Goal: Find specific page/section: Find specific page/section

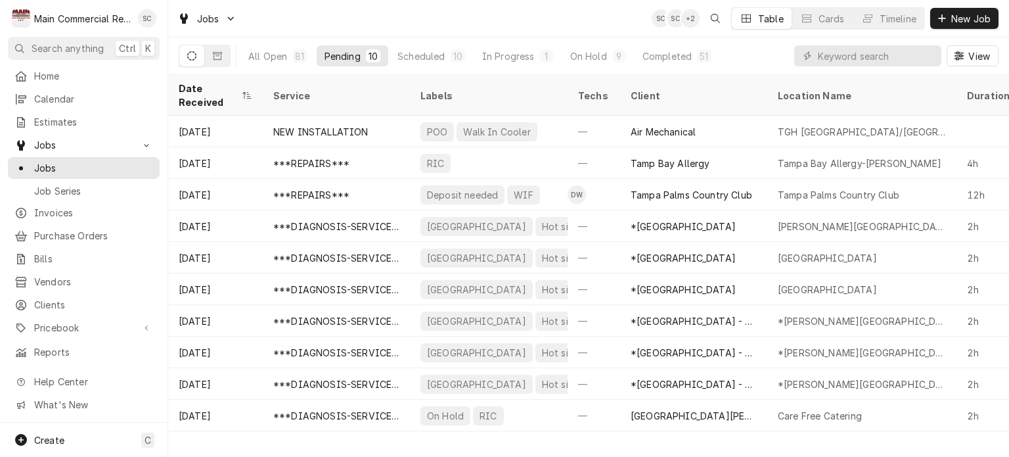
click at [623, 9] on div "Jobs SC SC + 2 Table Cards Timeline New Job" at bounding box center [588, 18] width 841 height 37
click at [687, 18] on div "+ 2" at bounding box center [690, 18] width 18 height 18
click at [690, 18] on div "+ 2" at bounding box center [690, 18] width 18 height 18
click at [686, 18] on div "+ 2" at bounding box center [690, 18] width 18 height 18
click at [687, 18] on div "+ 2" at bounding box center [690, 18] width 18 height 18
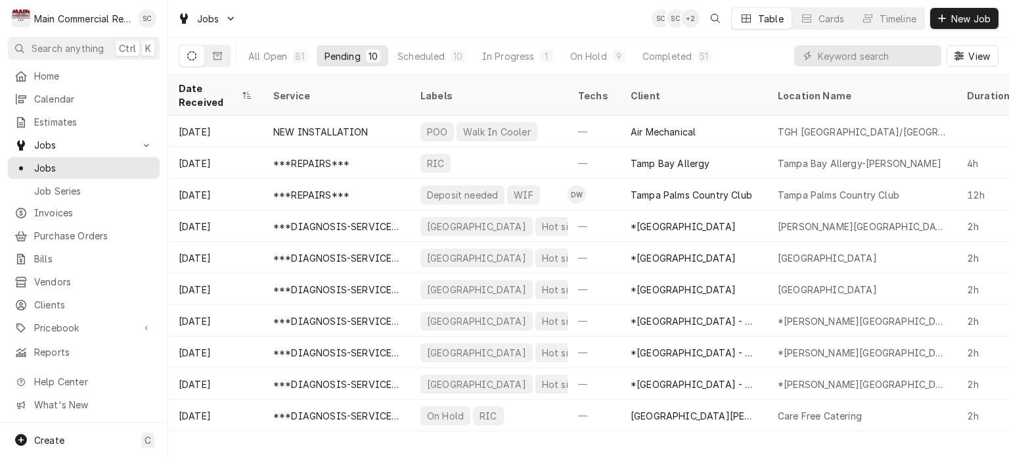
click at [698, 18] on div "SC SC + 2 Table Cards Timeline New Job" at bounding box center [825, 18] width 347 height 22
click at [585, 57] on div "On Hold" at bounding box center [588, 56] width 37 height 14
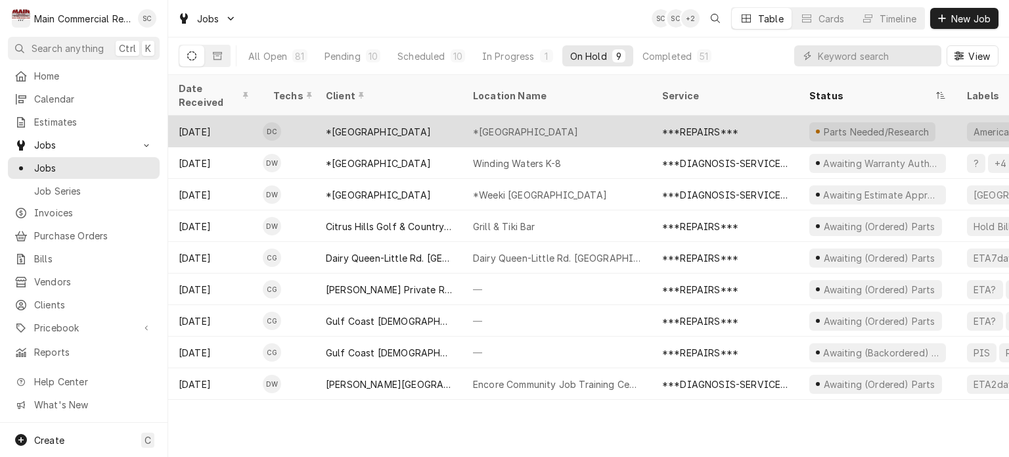
click at [544, 125] on div "*[GEOGRAPHIC_DATA]" at bounding box center [525, 132] width 105 height 14
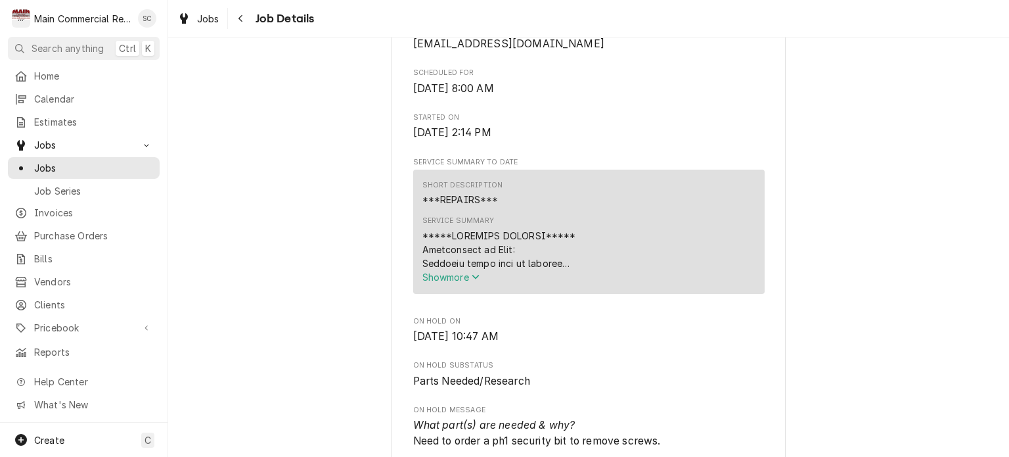
scroll to position [1051, 0]
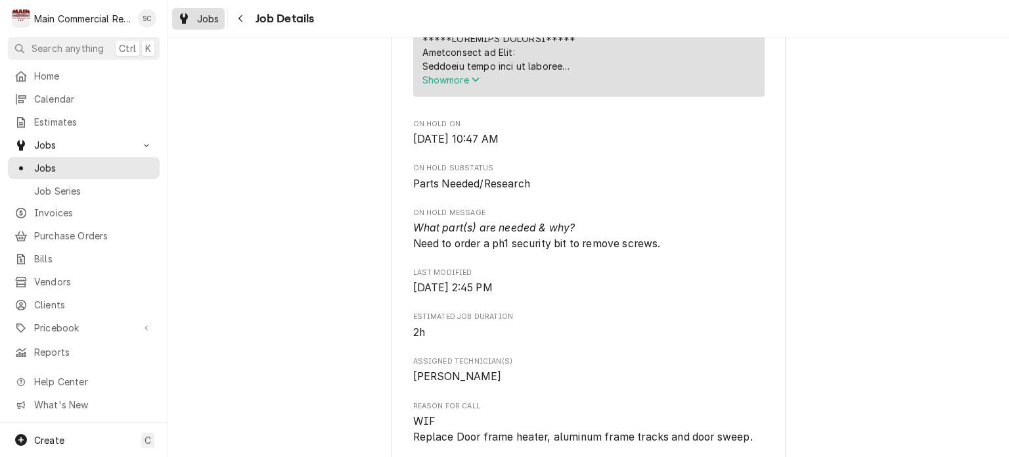
click at [208, 14] on span "Jobs" at bounding box center [208, 19] width 22 height 14
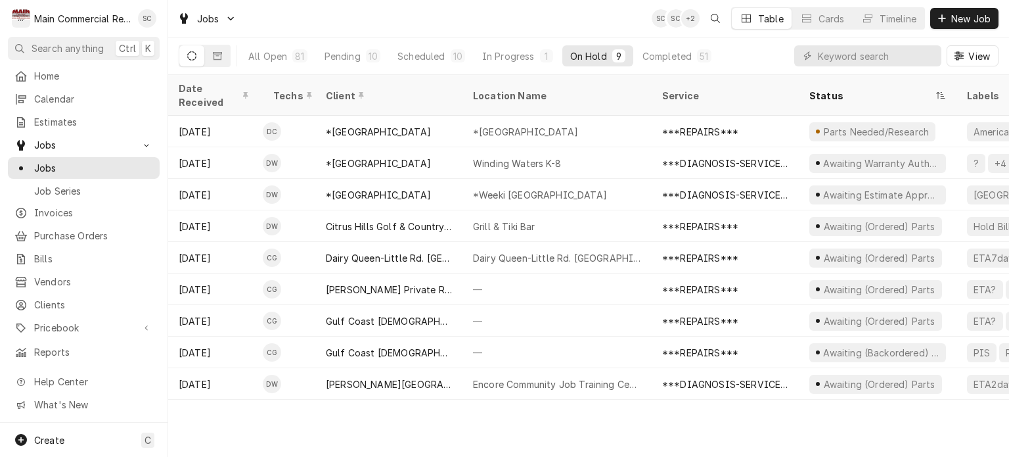
click at [775, 430] on div "Date Received Techs Client Location Name Service Status Labels ID Duration Job …" at bounding box center [588, 266] width 841 height 382
click at [853, 56] on input "Dynamic Content Wrapper" at bounding box center [876, 55] width 117 height 21
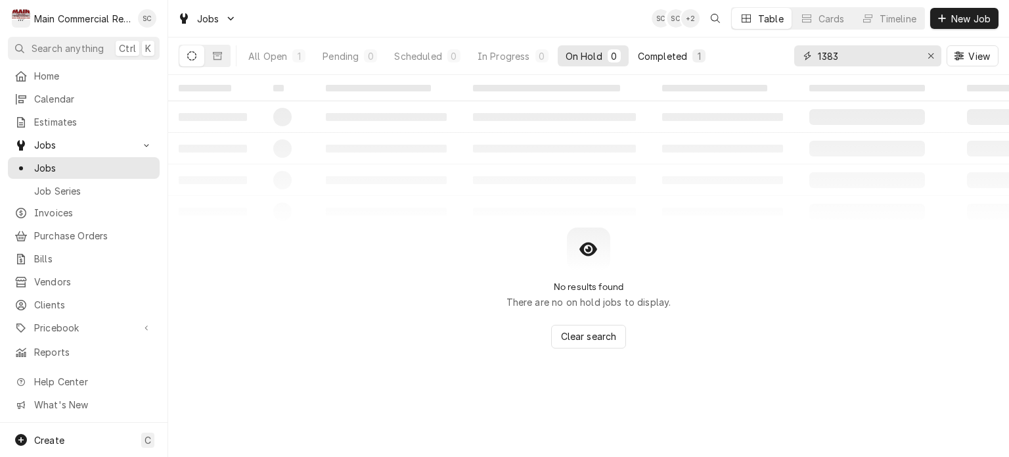
type input "1383"
click at [694, 57] on div "1" at bounding box center [698, 55] width 13 height 13
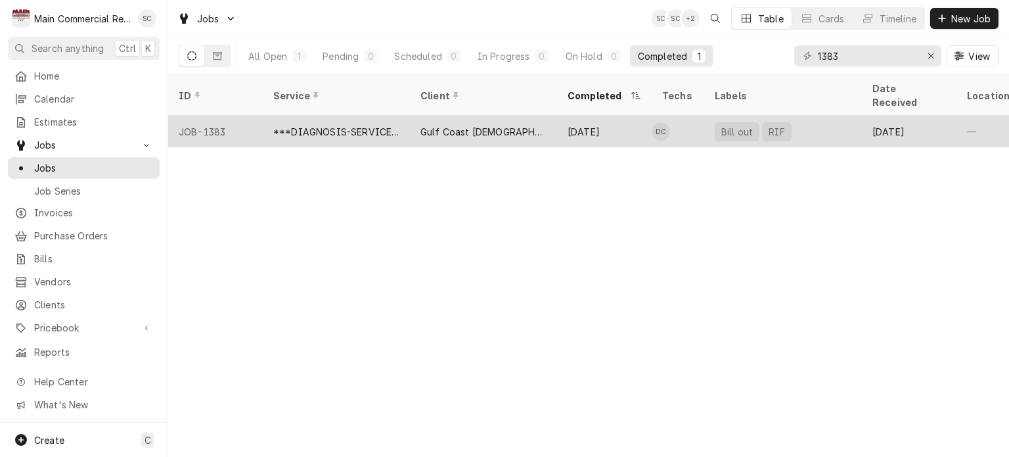
click at [437, 125] on div "Gulf Coast [DEMOGRAPHIC_DATA] Family Services (Holiday)" at bounding box center [483, 132] width 126 height 14
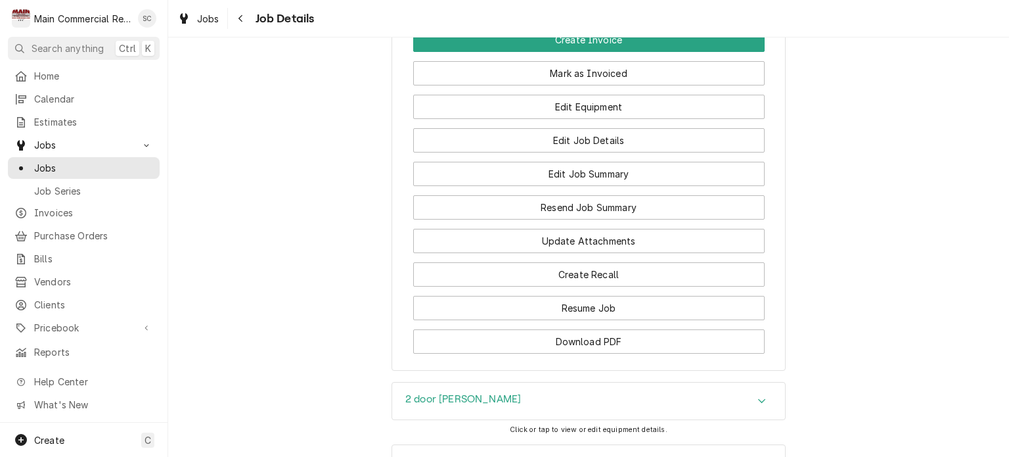
scroll to position [1594, 0]
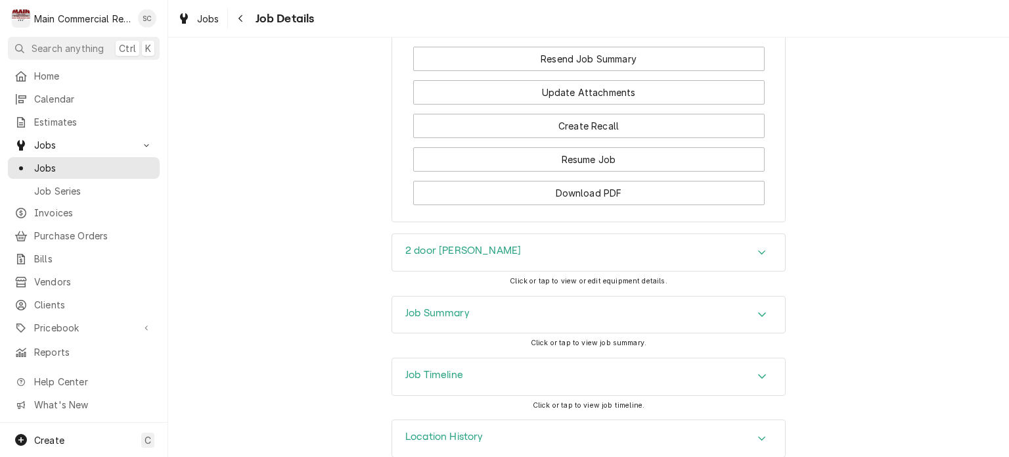
click at [759, 312] on icon "Accordion Header" at bounding box center [762, 314] width 8 height 5
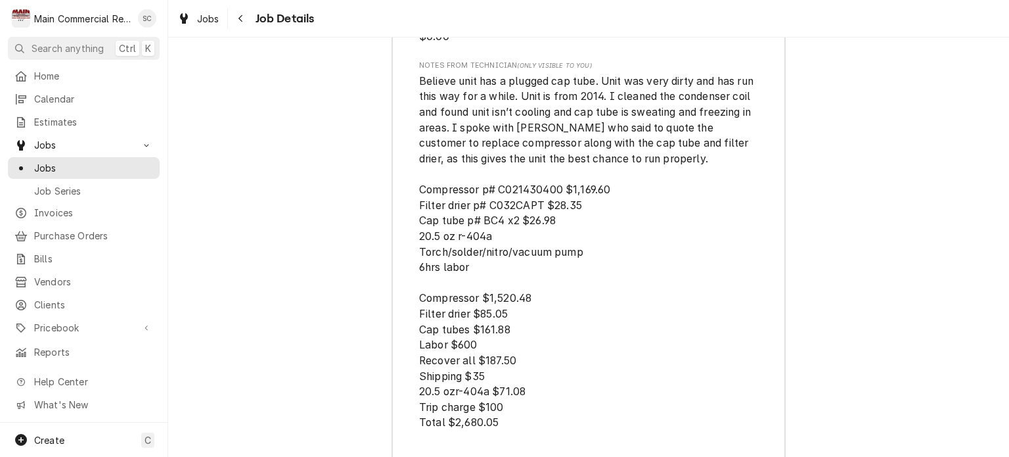
scroll to position [3302, 0]
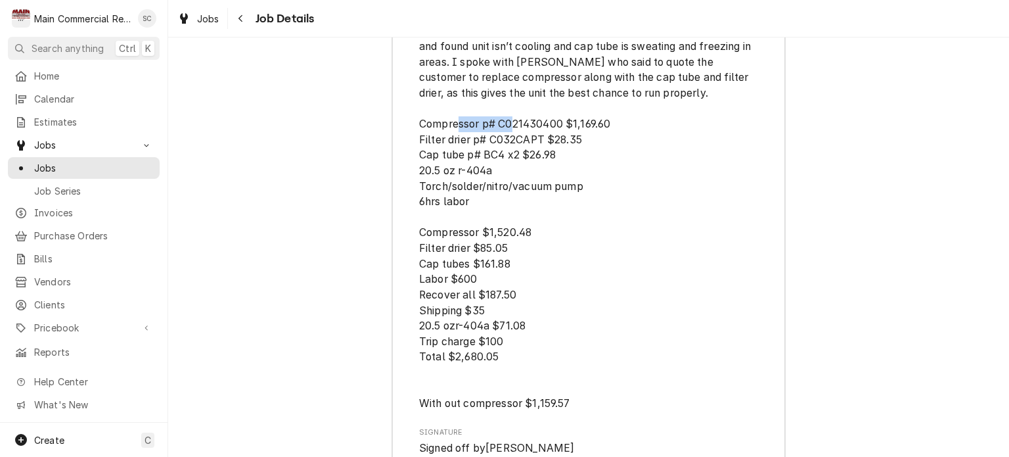
drag, startPoint x: 559, startPoint y: 98, endPoint x: 495, endPoint y: 96, distance: 64.4
click at [495, 95] on span "Believe unit has a plugged cap tube. Unit was very dirty and has run this way f…" at bounding box center [587, 209] width 337 height 401
copy span "C021430400"
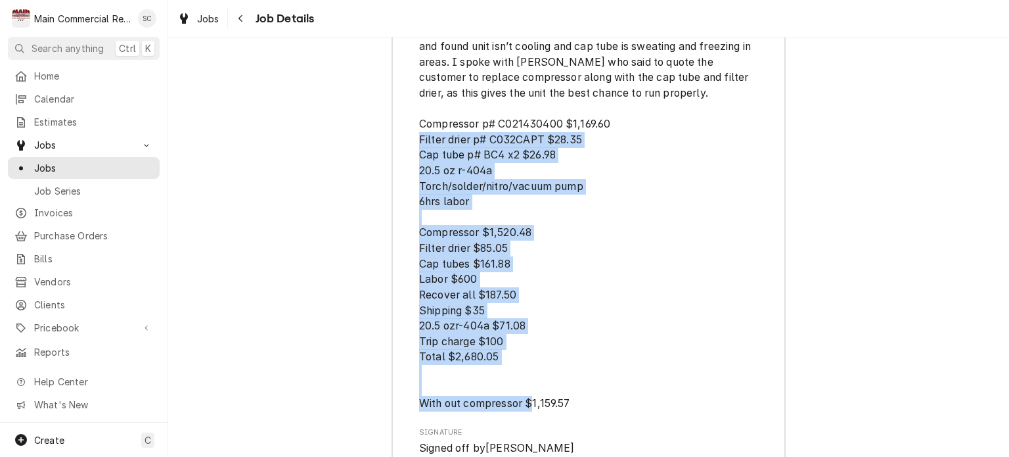
scroll to position [3105, 0]
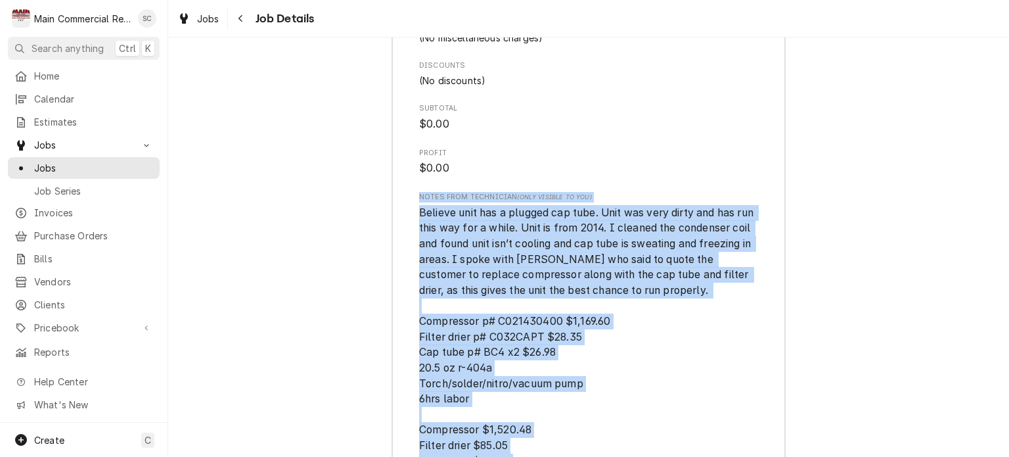
drag, startPoint x: 564, startPoint y: 378, endPoint x: 439, endPoint y: 210, distance: 210.0
click at [549, 296] on span "Believe unit has a plugged cap tube. Unit was very dirty and has run this way f…" at bounding box center [587, 406] width 337 height 401
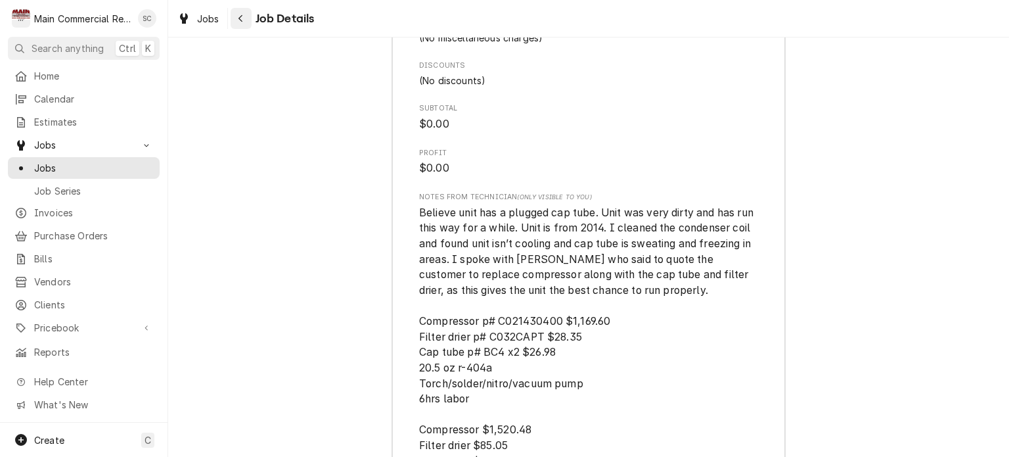
click at [237, 20] on div "Navigate back" at bounding box center [241, 18] width 13 height 13
